Goal: Subscribe to service/newsletter

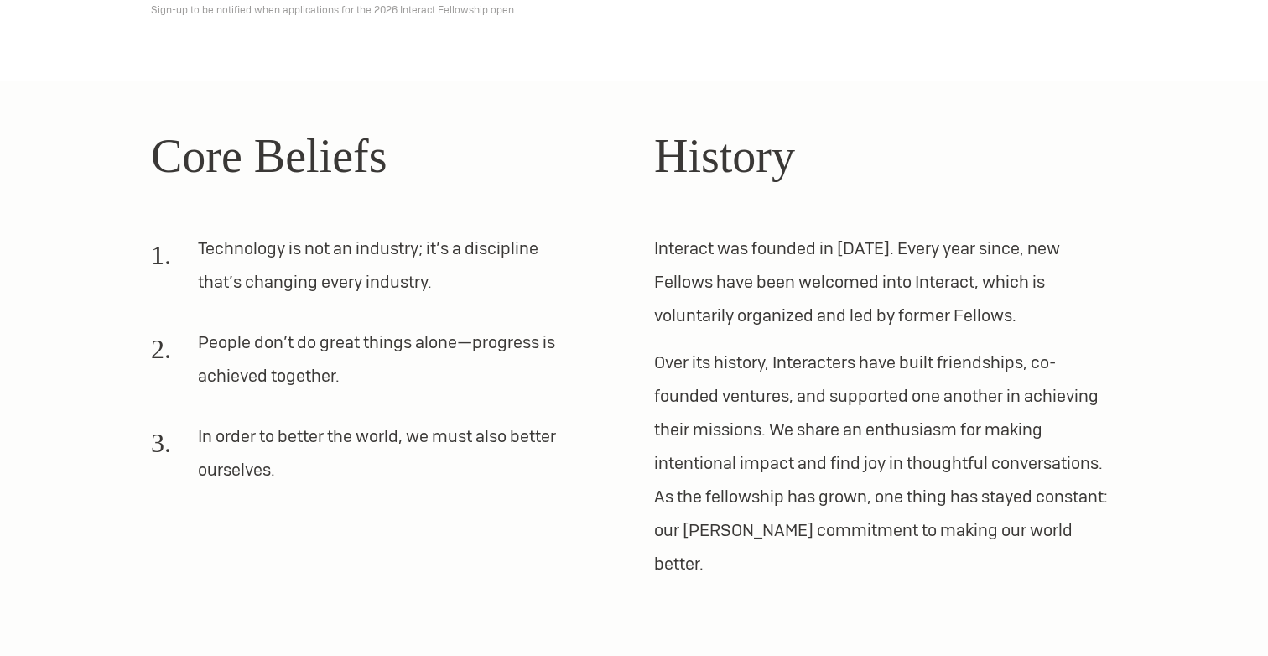
scroll to position [503, 0]
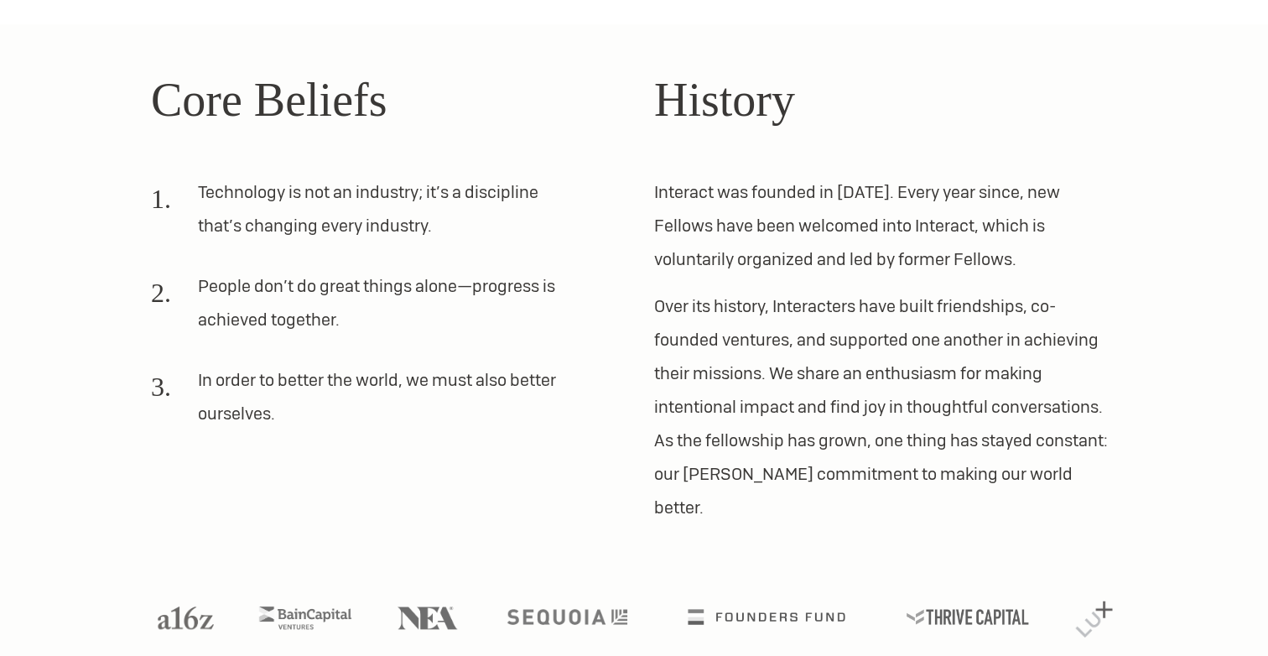
click at [855, 267] on p "Interact was founded in [DATE]. Every year since, new Fellows have been welcome…" at bounding box center [885, 225] width 463 height 101
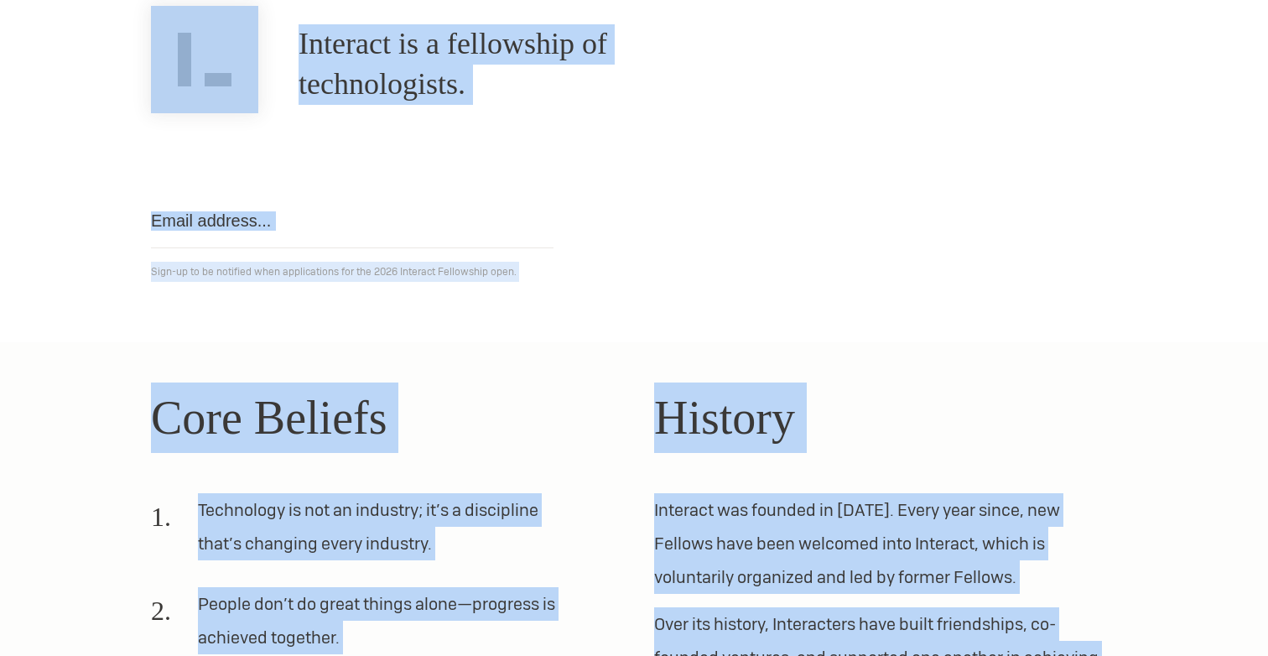
scroll to position [0, 0]
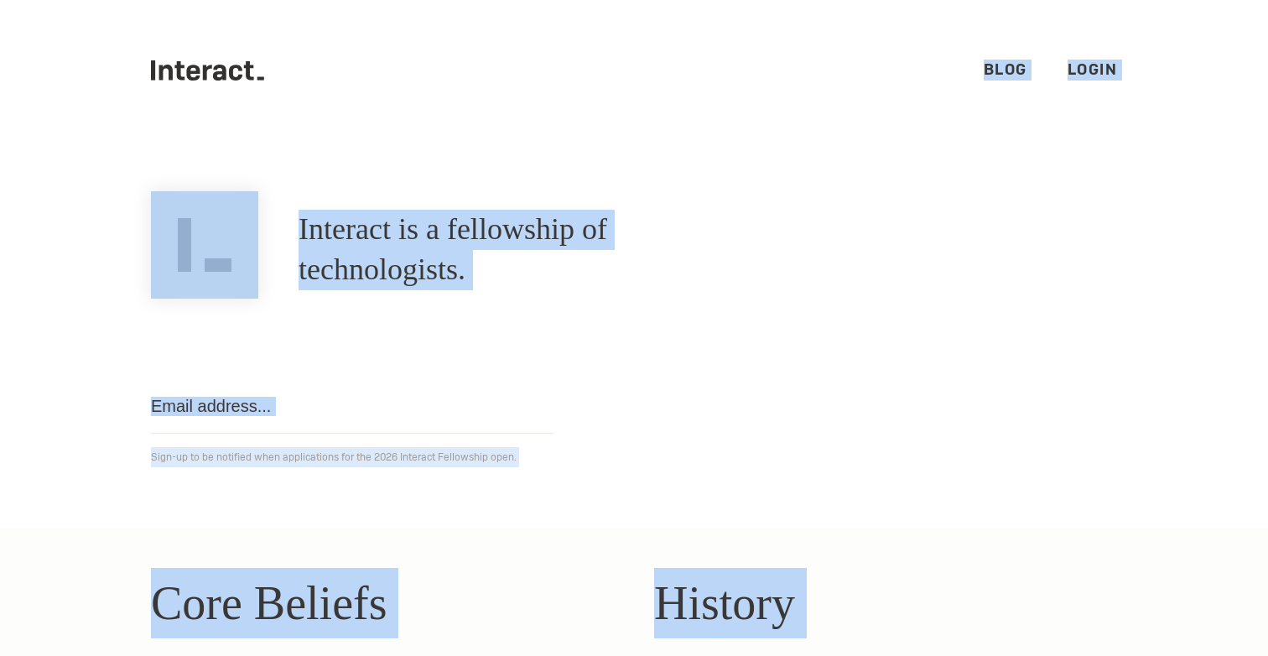
click at [855, 267] on div "Interact is a fellowship of technologists. A fellowship of technologists." at bounding box center [634, 249] width 1006 height 97
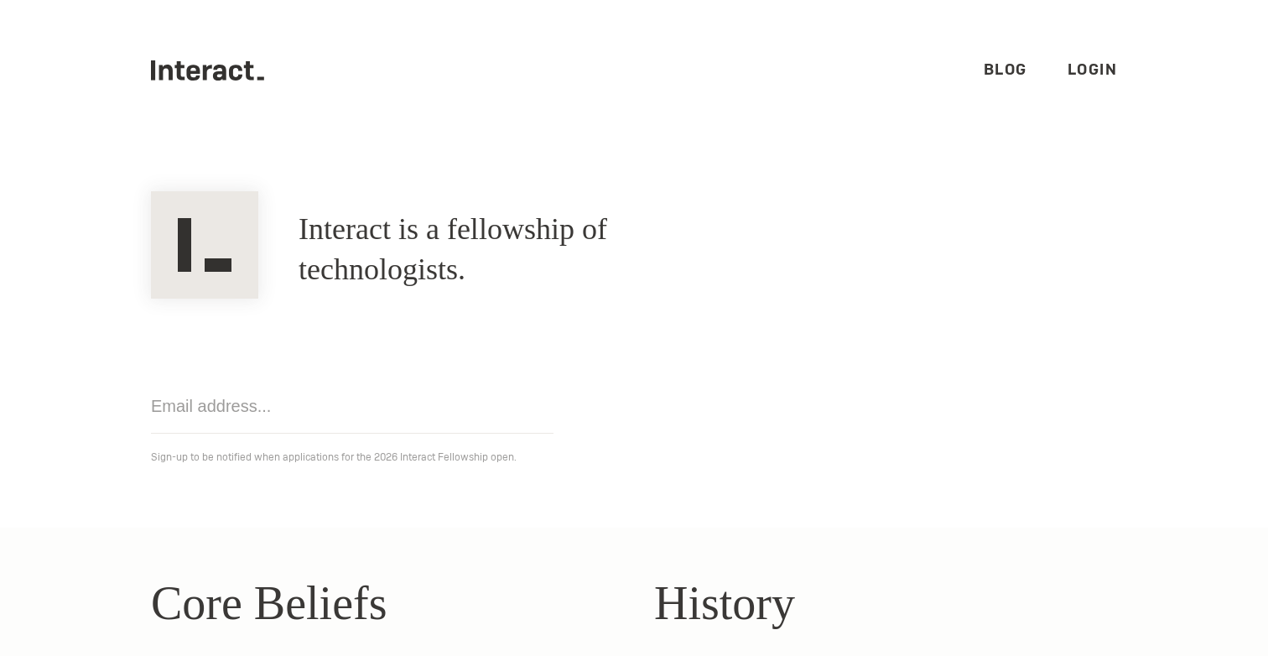
click at [947, 362] on div "Get notified Sign-up to be notified when applications for the 2026 Interact Fel…" at bounding box center [634, 382] width 1006 height 169
click at [947, 364] on div "Get notified Sign-up to be notified when applications for the 2026 Interact Fel…" at bounding box center [634, 382] width 1006 height 169
click at [947, 365] on div "Get notified Sign-up to be notified when applications for the 2026 Interact Fel…" at bounding box center [634, 382] width 1006 height 169
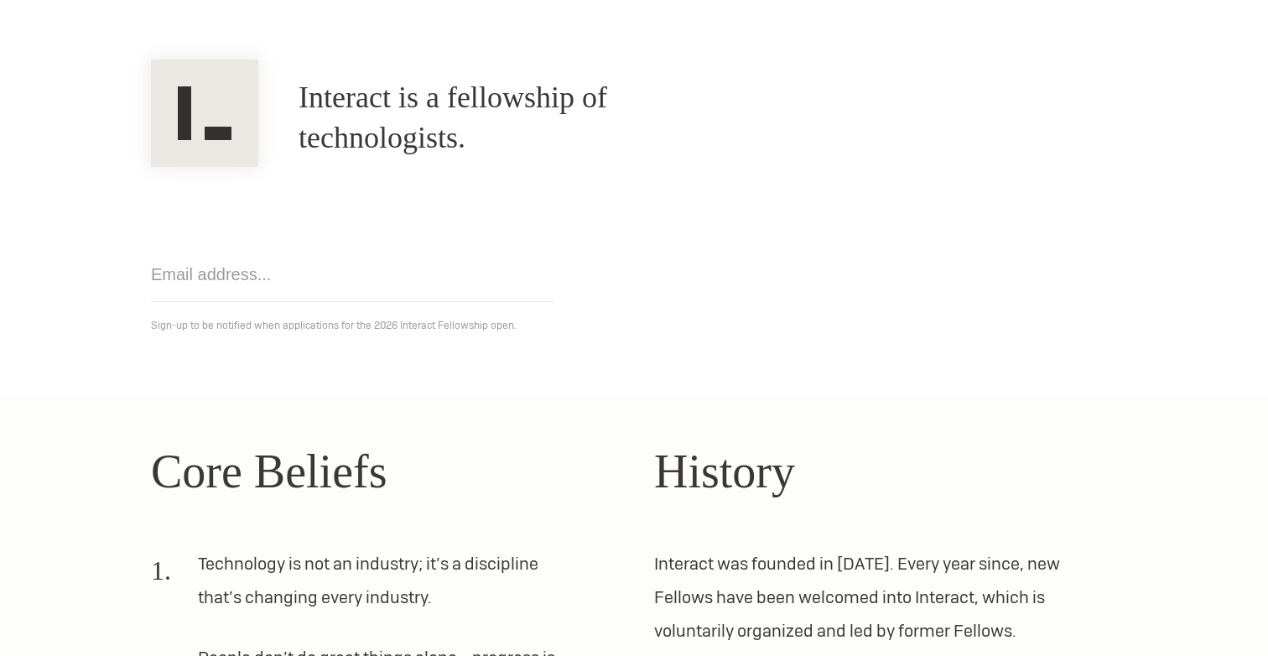
click at [914, 332] on p "Sign-up to be notified when applications for the 2026 Interact Fellowship open." at bounding box center [634, 325] width 966 height 20
